Goal: Task Accomplishment & Management: Complete application form

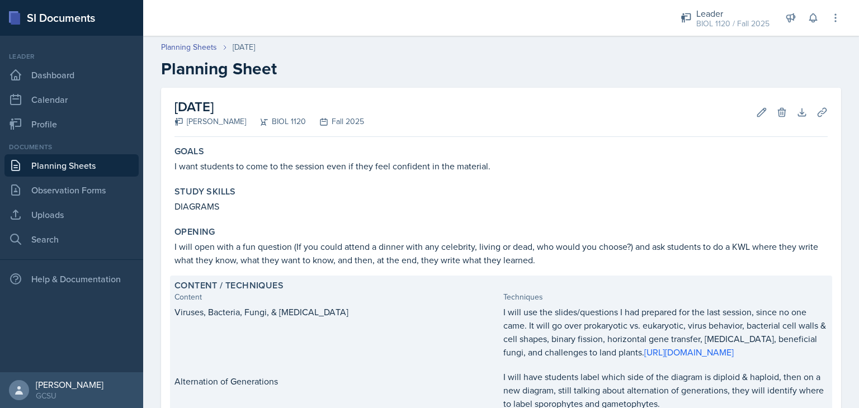
scroll to position [370, 0]
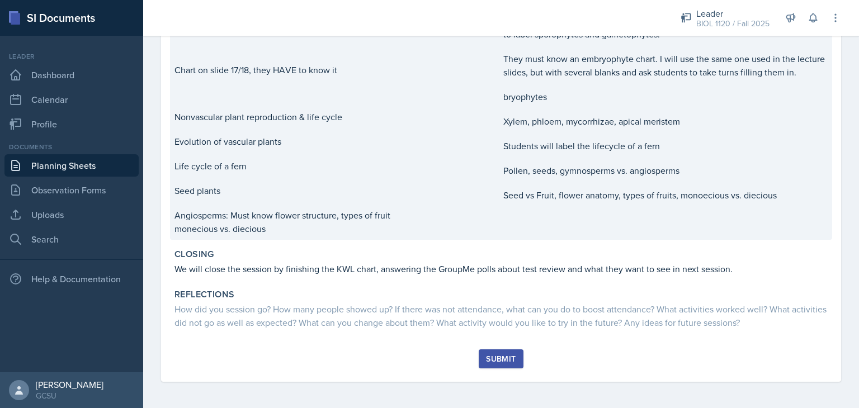
click at [564, 202] on p "Seed vs Fruit, flower anatomy, types of fruits, monoecious vs. diecious" at bounding box center [665, 194] width 324 height 13
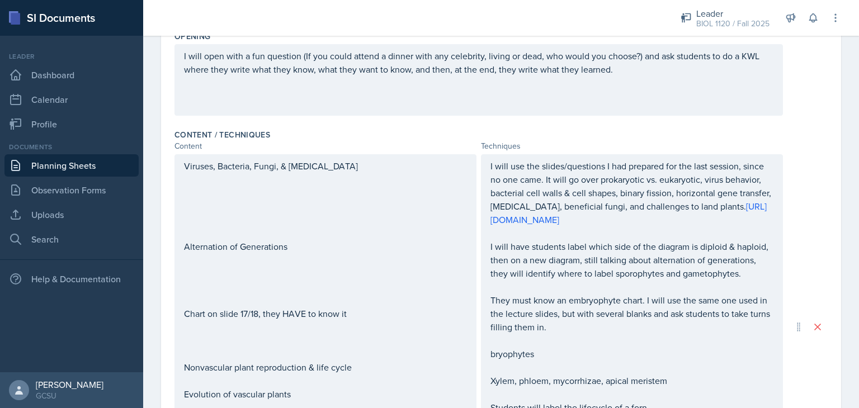
scroll to position [290, 0]
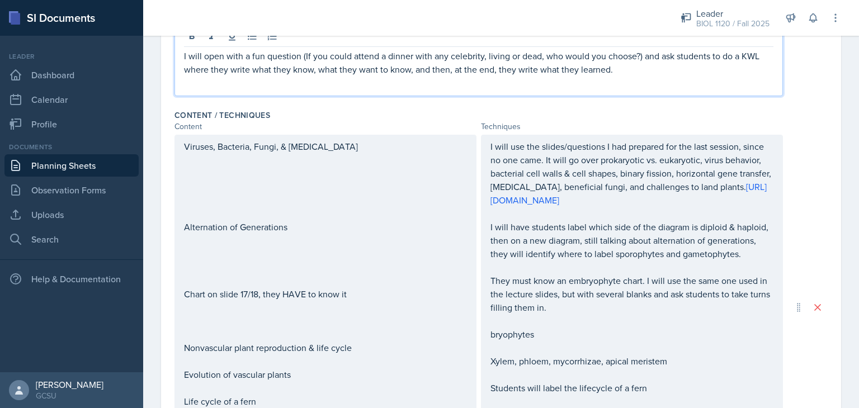
click at [675, 71] on p "I will open with a fun question (If you could attend a dinner with any celebrit…" at bounding box center [478, 62] width 589 height 27
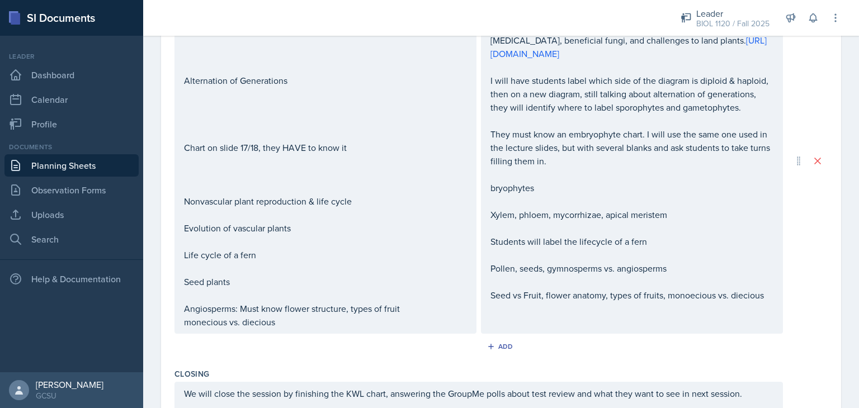
scroll to position [456, 0]
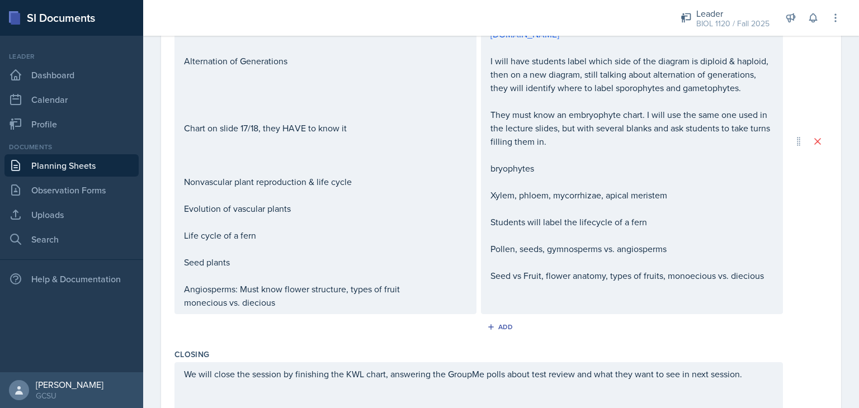
click at [640, 188] on p at bounding box center [631, 181] width 283 height 13
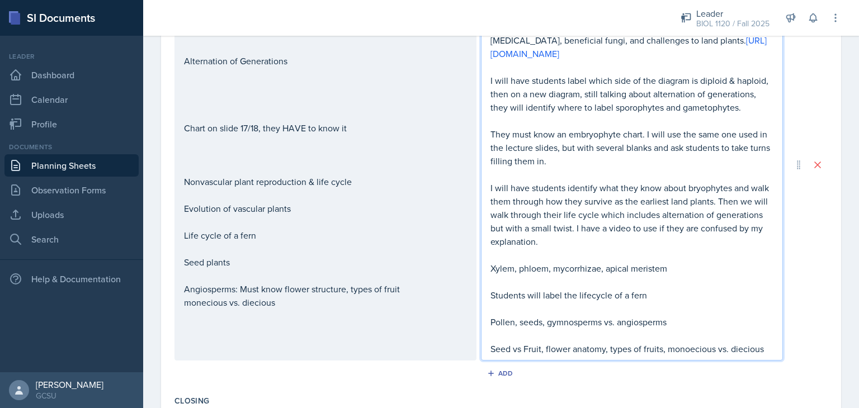
click at [507, 248] on p "I will have students identify what they know about bryophytes and walk them thr…" at bounding box center [631, 214] width 283 height 67
click at [562, 262] on p at bounding box center [631, 254] width 283 height 13
click at [309, 194] on div "Viruses, Bacteria, Fungi, & [MEDICAL_DATA] Alternation of Generations Chart on …" at bounding box center [325, 142] width 283 height 336
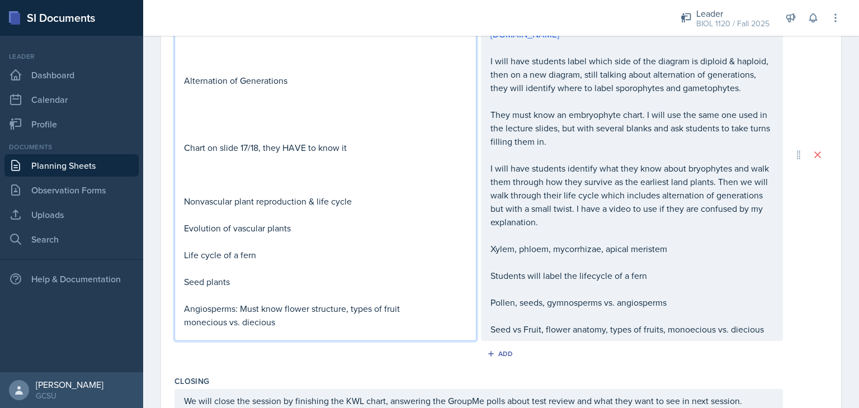
click at [276, 213] on p at bounding box center [325, 214] width 283 height 13
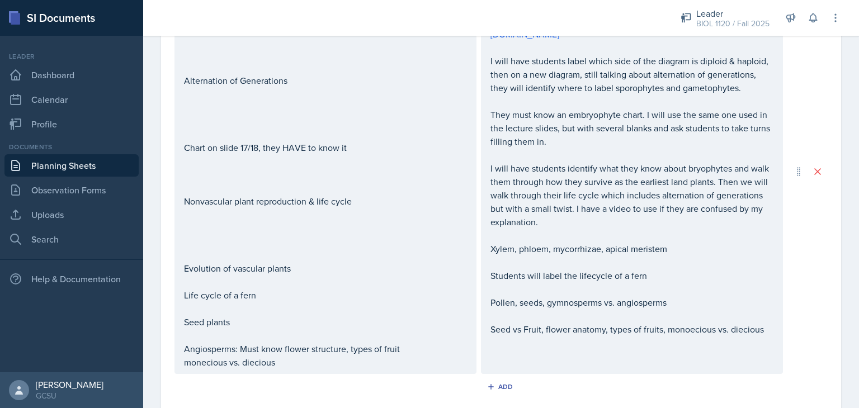
click at [338, 384] on div "Add" at bounding box center [500, 389] width 653 height 21
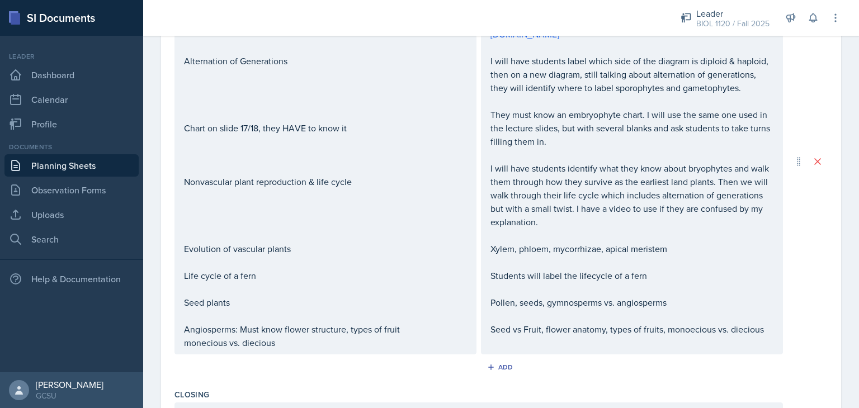
click at [356, 229] on p at bounding box center [325, 221] width 283 height 13
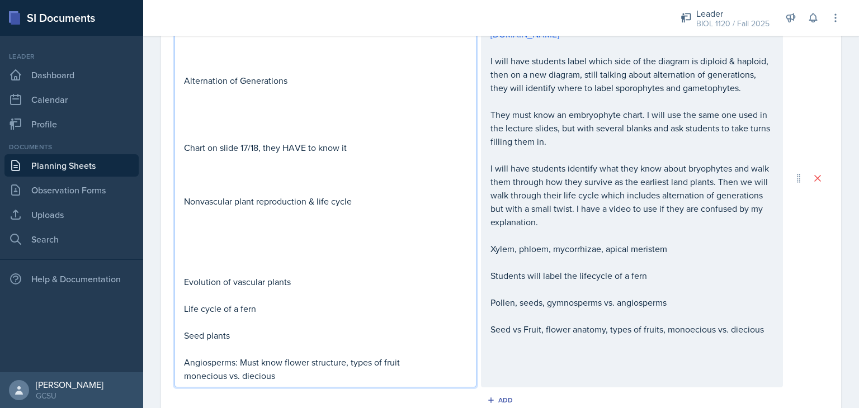
click at [519, 269] on div "I will use the slides/questions I had prepared for the last session, since no o…" at bounding box center [631, 155] width 283 height 362
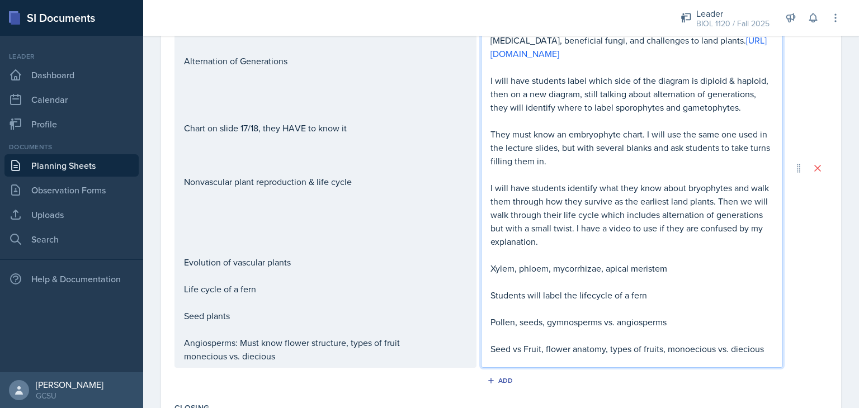
click at [570, 275] on p "Xylem, phloem, mycorrhizae, apical meristem" at bounding box center [631, 268] width 283 height 13
copy p "mycorrhizae"
click at [471, 277] on div "Viruses, Bacteria, Fungi, & [MEDICAL_DATA] Alternation of Generations Chart on …" at bounding box center [325, 168] width 302 height 399
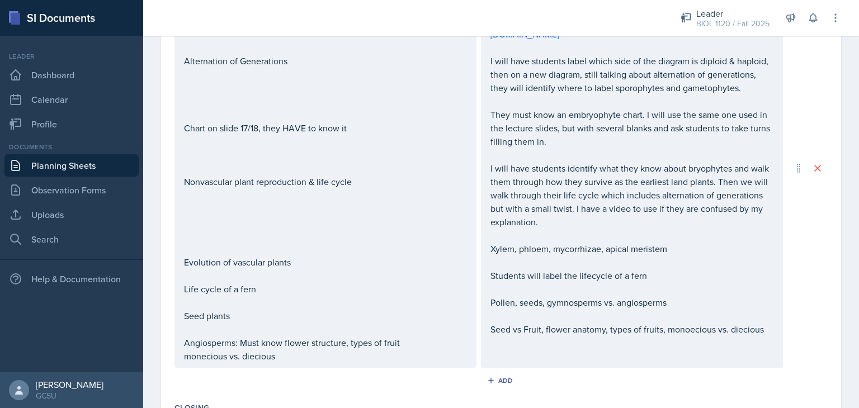
scroll to position [475, 0]
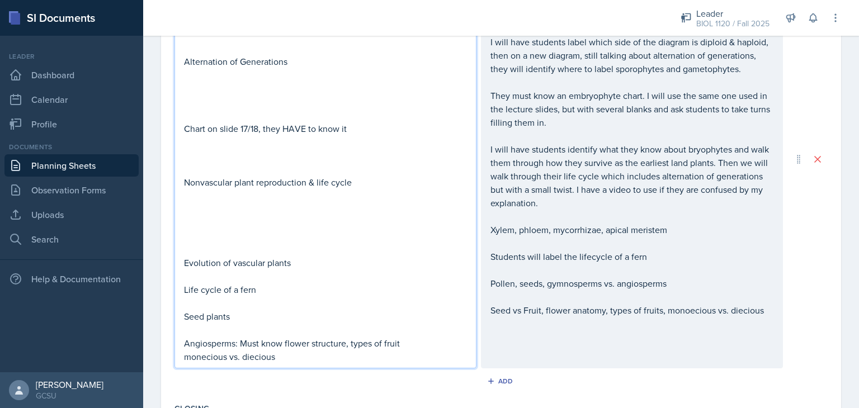
click at [490, 251] on div "I will use the slides/questions I had prepared for the last session, since no o…" at bounding box center [631, 136] width 283 height 362
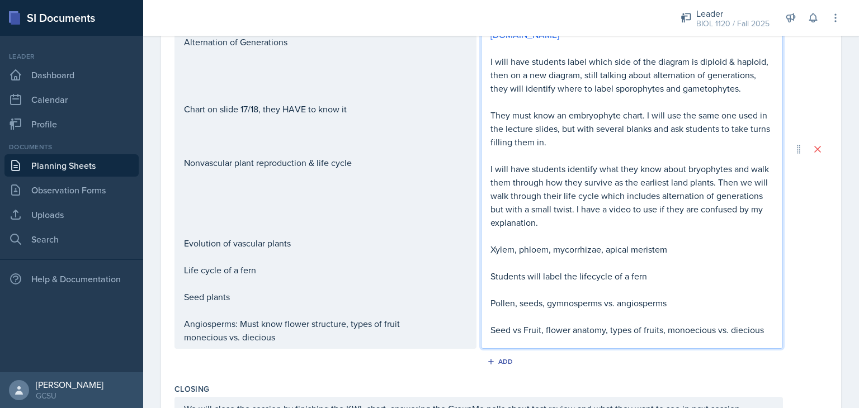
click at [490, 256] on p "Xylem, phloem, mycorrhizae, apical meristem" at bounding box center [631, 249] width 283 height 13
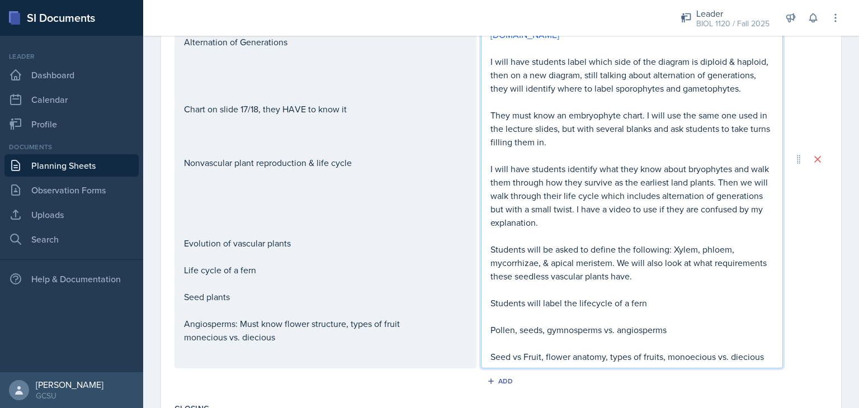
click at [257, 263] on div "Viruses, Bacteria, Fungi, & [MEDICAL_DATA] Alternation of Generations Chart on …" at bounding box center [325, 149] width 283 height 389
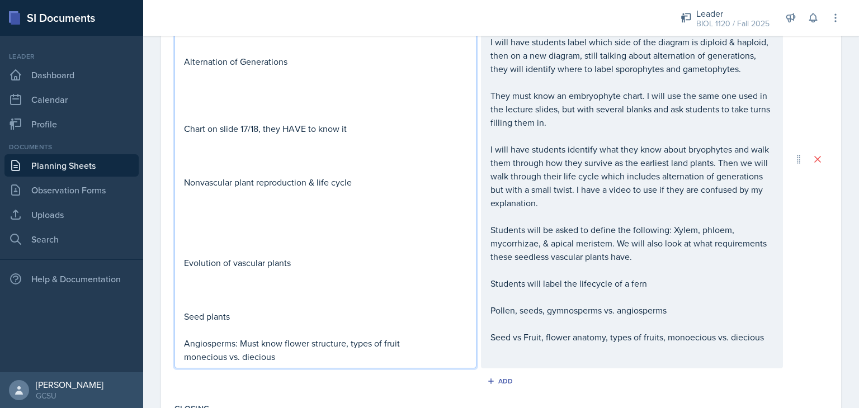
click at [154, 296] on div "Date [DATE] [DATE] 31 1 2 3 4 5 6 7 8 9 10 11 12 13 14 15 16 17 18 19 20 21 22 …" at bounding box center [501, 122] width 716 height 1018
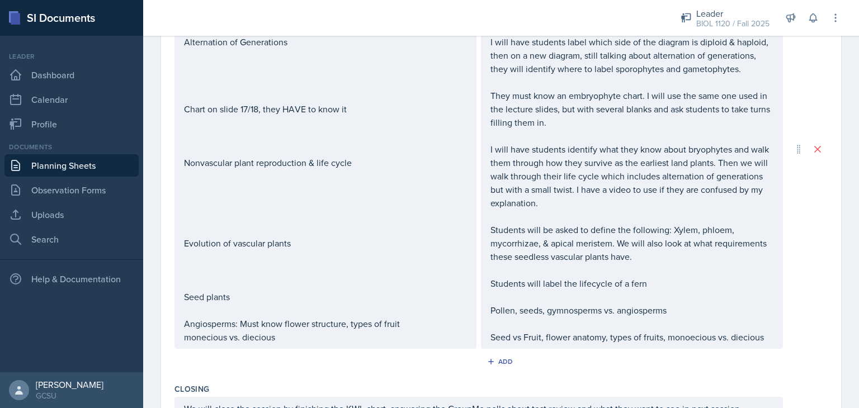
scroll to position [456, 0]
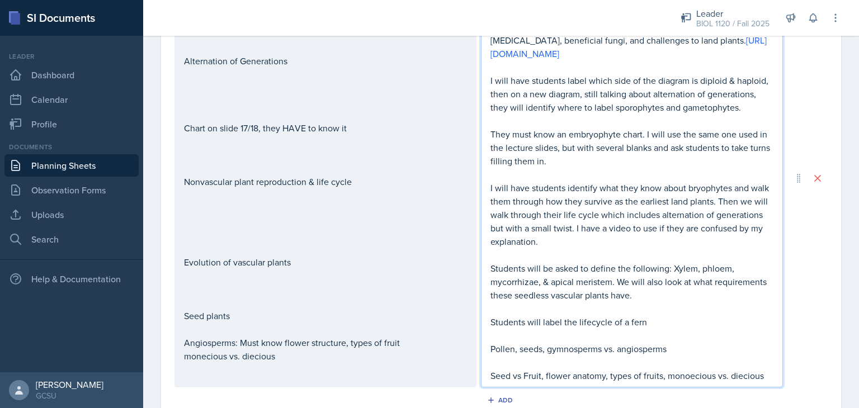
click at [655, 314] on div "I will use the slides/questions I had prepared for the last session, since no o…" at bounding box center [631, 187] width 283 height 389
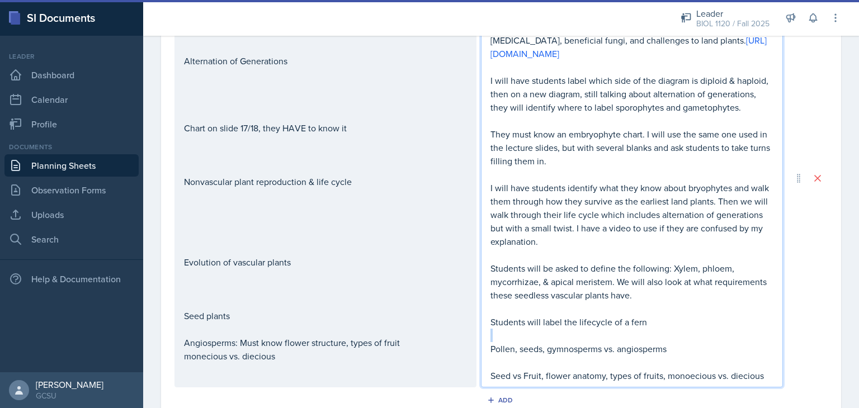
drag, startPoint x: 642, startPoint y: 338, endPoint x: 540, endPoint y: 344, distance: 102.6
click at [540, 344] on div "I will use the slides/questions I had prepared for the last session, since no o…" at bounding box center [631, 187] width 283 height 389
drag, startPoint x: 485, startPoint y: 336, endPoint x: 494, endPoint y: 355, distance: 21.0
click at [494, 355] on div "I will use the slides/questions I had prepared for the last session, since no o…" at bounding box center [631, 187] width 283 height 389
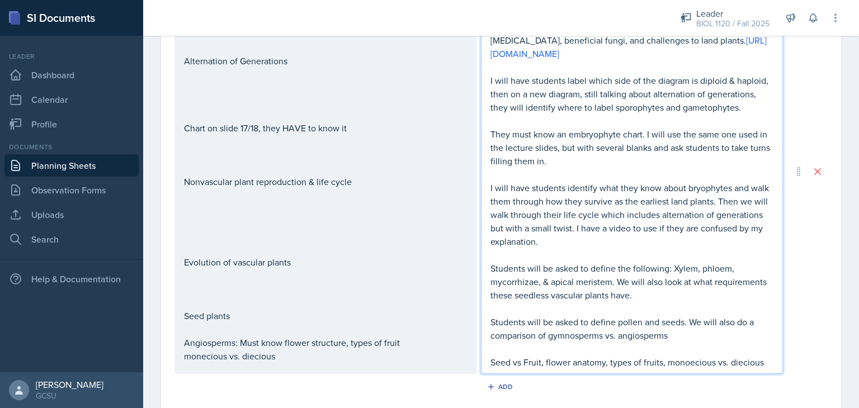
click at [541, 369] on p "Seed vs Fruit, flower anatomy, types of fruits, monoecious vs. diecious" at bounding box center [631, 362] width 283 height 13
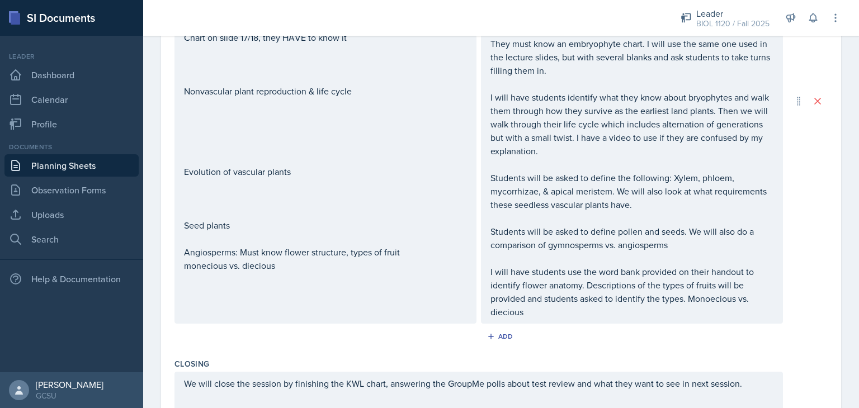
scroll to position [541, 0]
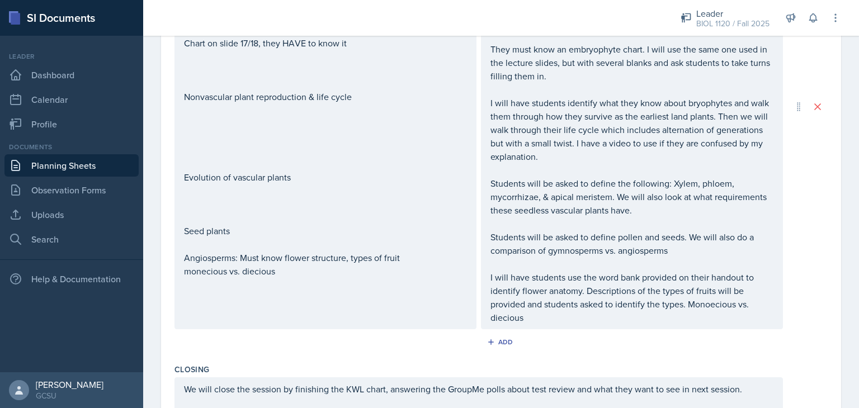
click at [686, 355] on div "Add" at bounding box center [500, 344] width 653 height 21
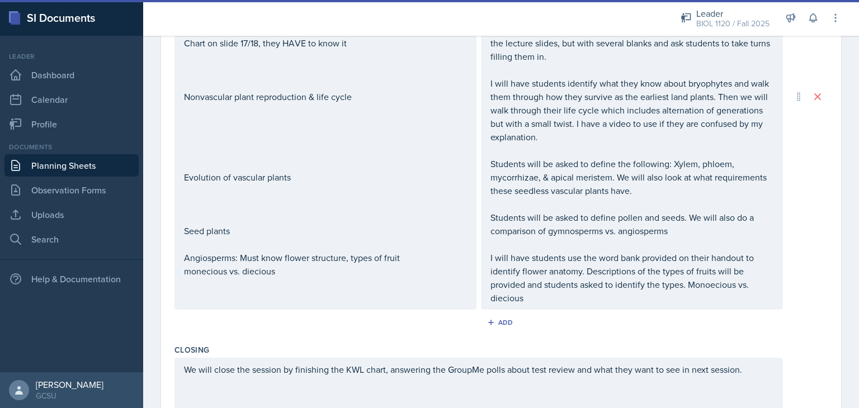
click at [358, 242] on p at bounding box center [325, 244] width 283 height 13
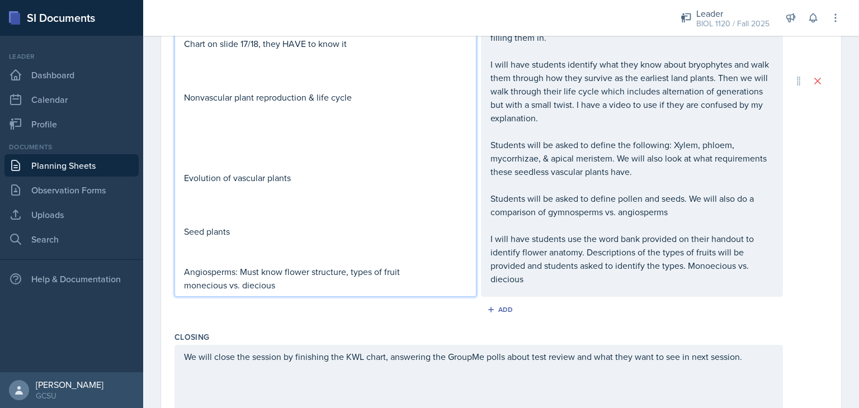
click at [379, 323] on div "Add" at bounding box center [500, 311] width 653 height 21
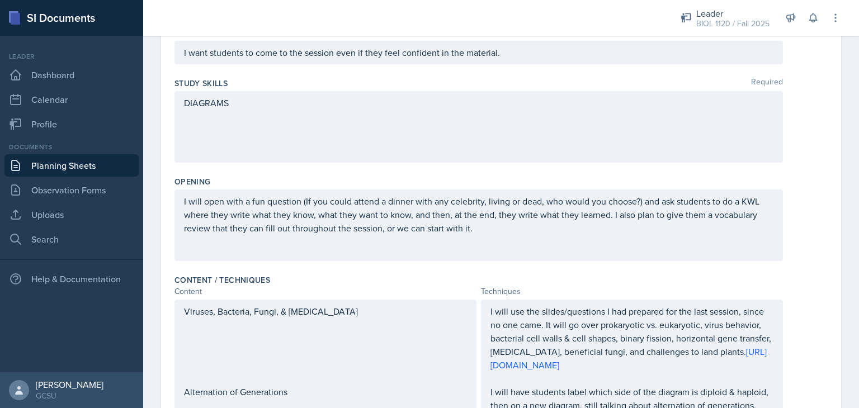
scroll to position [0, 0]
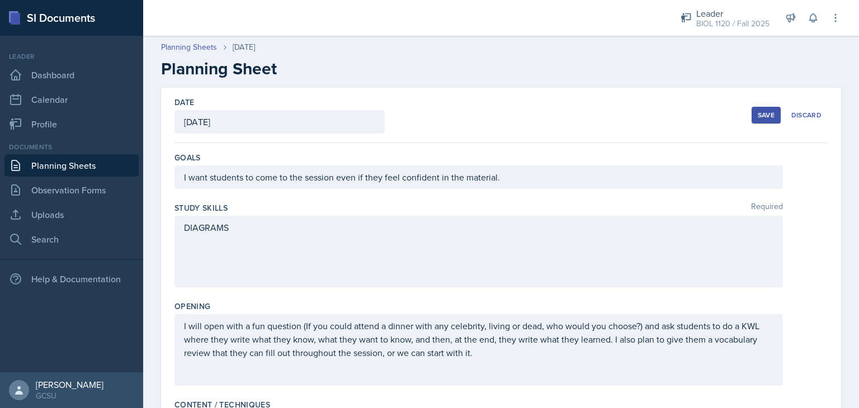
click at [763, 117] on div "Save" at bounding box center [766, 115] width 17 height 9
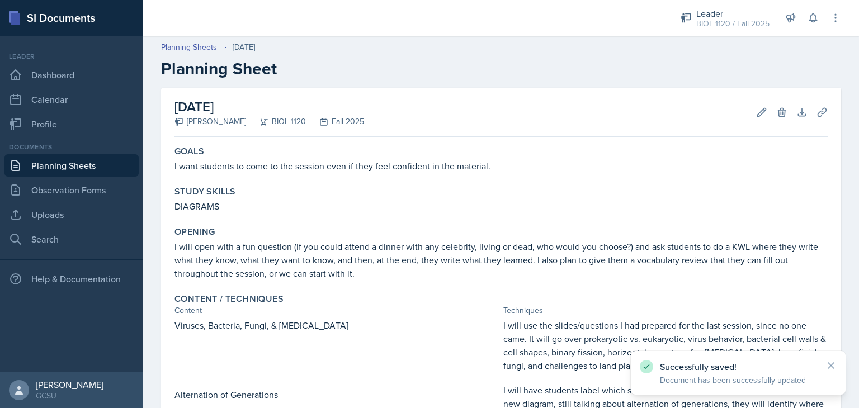
scroll to position [459, 0]
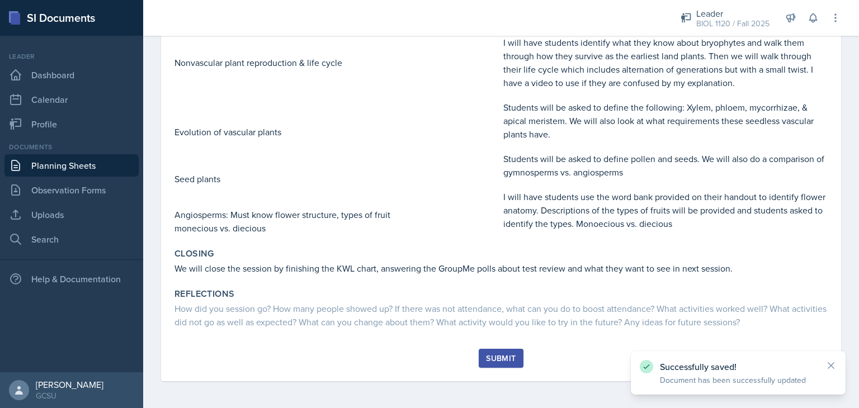
click at [509, 354] on div "Submit" at bounding box center [501, 358] width 30 height 9
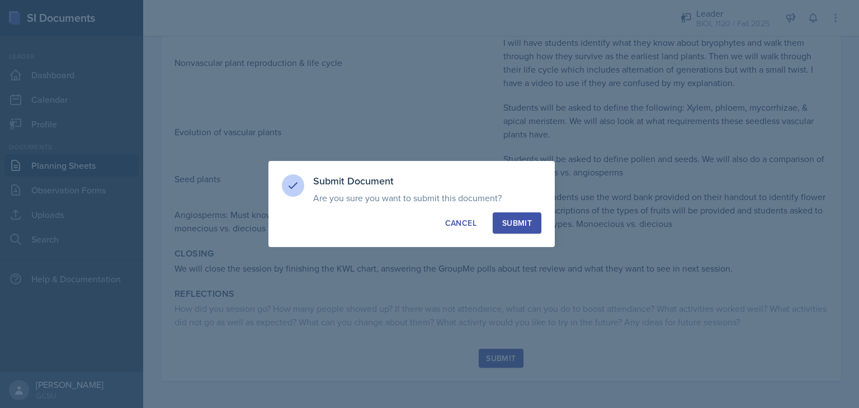
click at [507, 215] on button "Submit" at bounding box center [517, 223] width 49 height 21
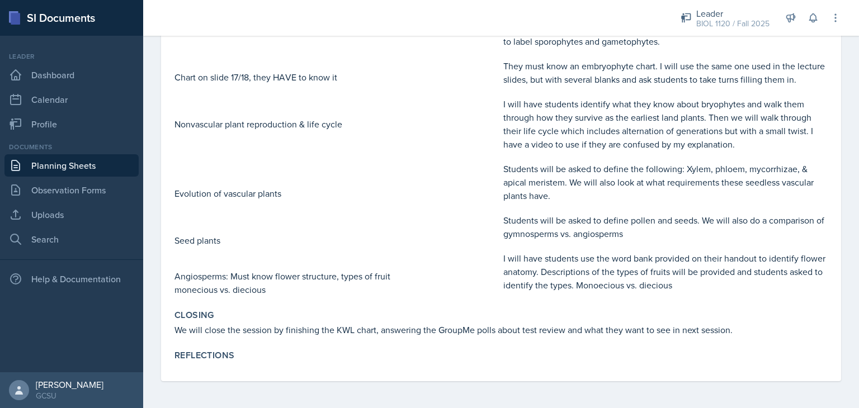
scroll to position [398, 0]
